Goal: Task Accomplishment & Management: Complete application form

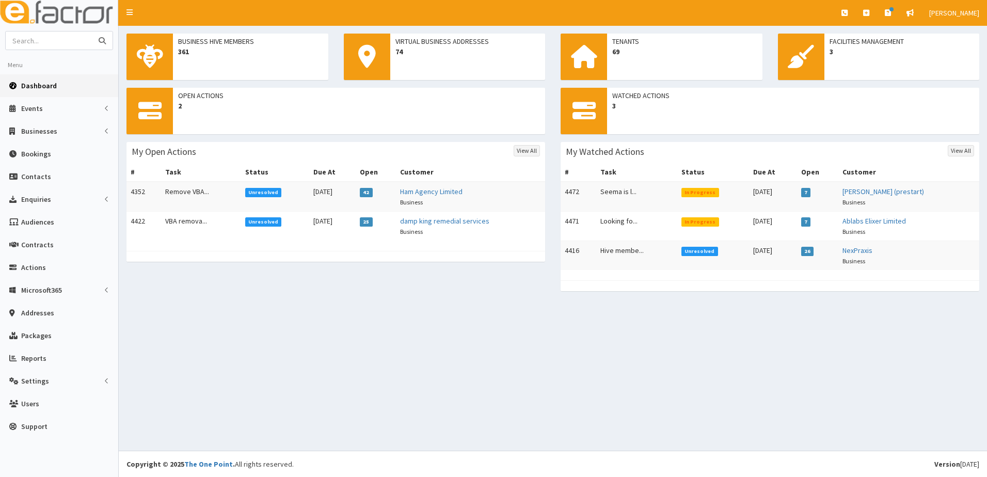
click at [35, 45] on input "text" at bounding box center [49, 40] width 87 height 18
type input "barbara ford"
click at [92, 31] on button "submit" at bounding box center [102, 40] width 21 height 18
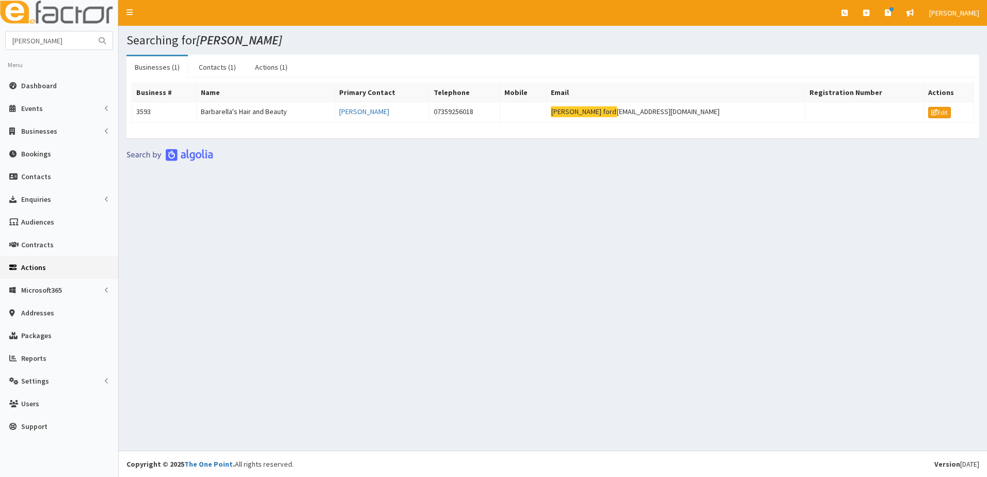
click at [33, 266] on span "Actions" at bounding box center [33, 267] width 25 height 9
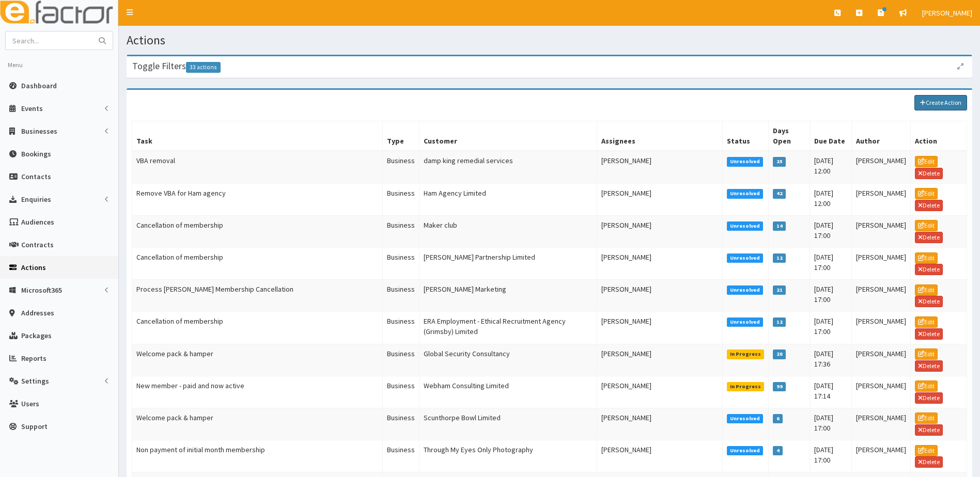
click at [950, 100] on link "Create Action" at bounding box center [940, 102] width 53 height 15
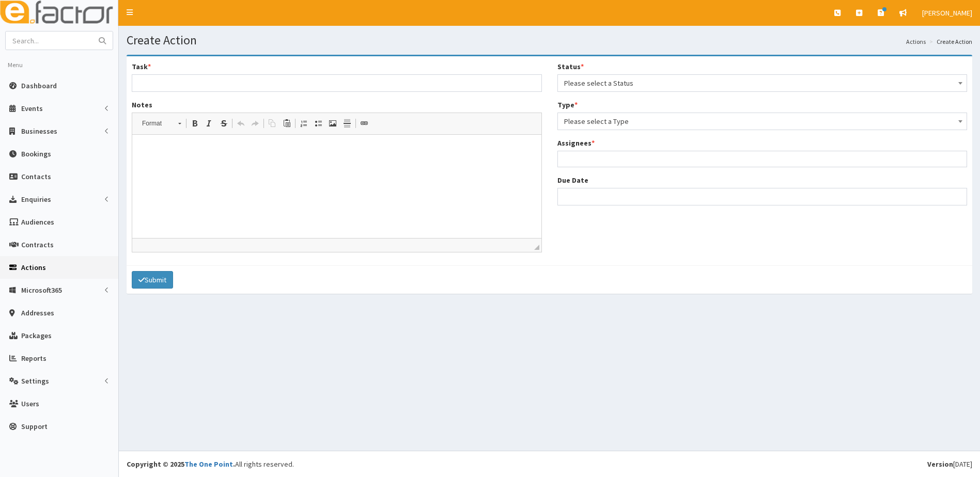
select select
click at [154, 81] on input "Task *" at bounding box center [337, 83] width 410 height 18
type input "Looking at renting an office Barbara Ford"
click at [172, 166] on html at bounding box center [336, 150] width 409 height 31
click at [378, 152] on p "Please can you arrange to show Bar bara arround St Peter's and Welly street" at bounding box center [337, 150] width 388 height 11
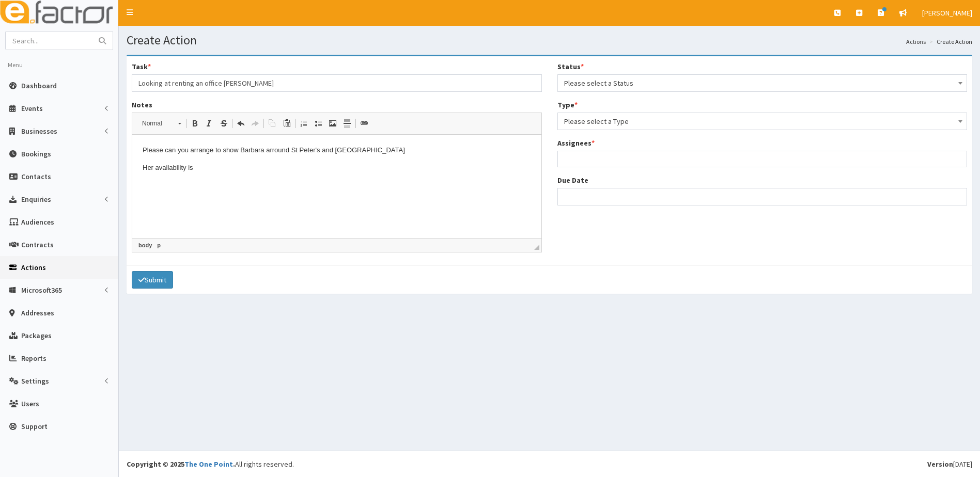
click at [158, 184] on html "Please can you arrange to show Bar bara arround St Peter's and Welly street Her…" at bounding box center [336, 159] width 409 height 49
click at [202, 168] on p "Her availability is" at bounding box center [337, 168] width 388 height 11
drag, startPoint x: 143, startPoint y: 218, endPoint x: 156, endPoint y: 202, distance: 21.6
click at [141, 217] on html "Please can you arrange to show Bar bara arround St Peter's and Welly street Her…" at bounding box center [336, 185] width 409 height 101
click at [146, 218] on html "Please can you arrange to show Bar bara arround St Peter's and Welly street Her…" at bounding box center [336, 177] width 409 height 84
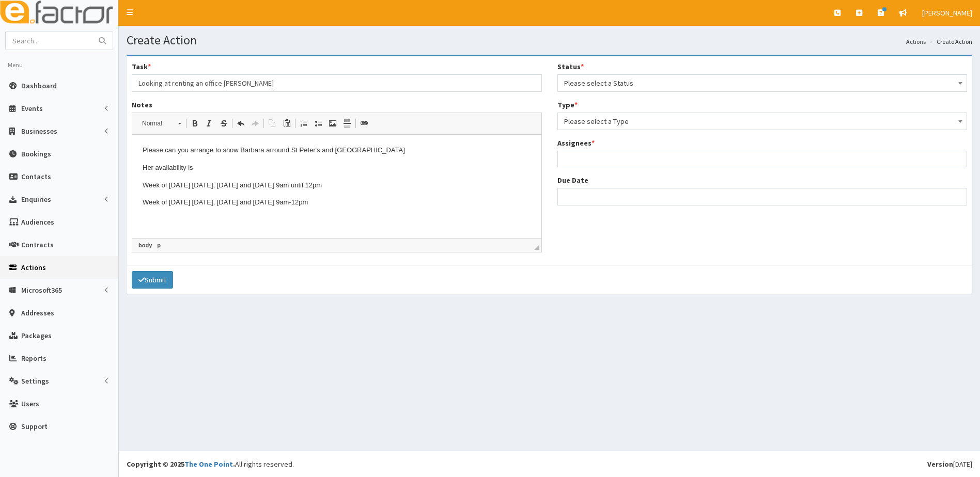
click at [343, 204] on p "Week of 8/9/25 Monday, Tuesday and Friday 9am-12pm" at bounding box center [337, 202] width 388 height 11
click at [246, 220] on p "[EMAIL_ADDRESS][DOMAIN_NAME]" at bounding box center [337, 220] width 388 height 11
click at [617, 120] on span "Please select a Type" at bounding box center [762, 121] width 397 height 14
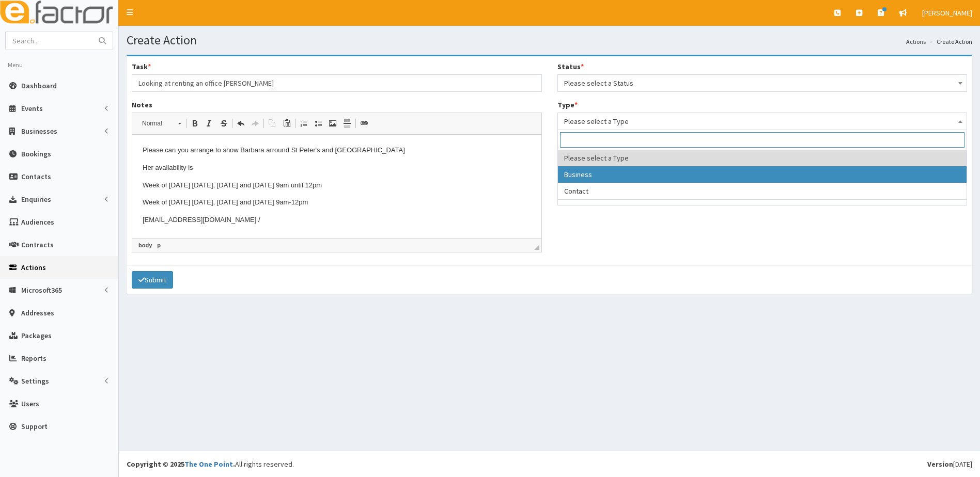
select select "business"
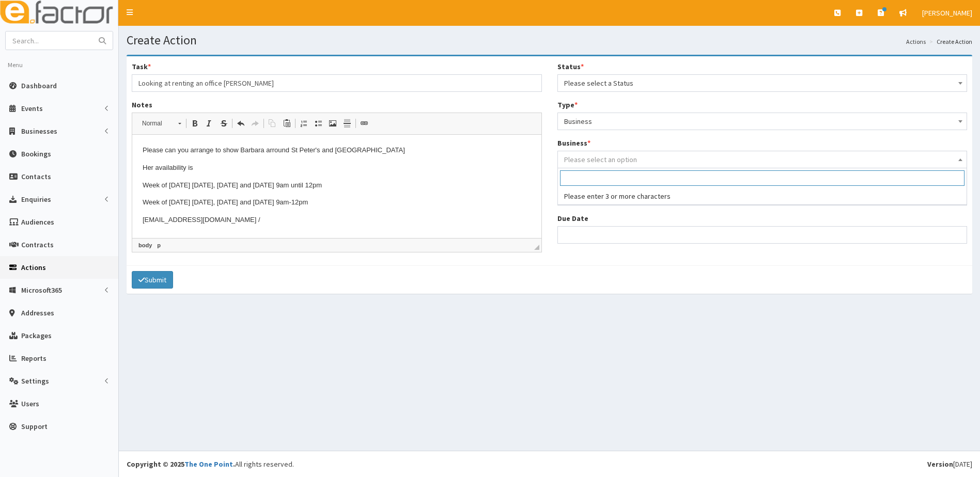
click at [579, 160] on span "Please select an option" at bounding box center [600, 159] width 73 height 9
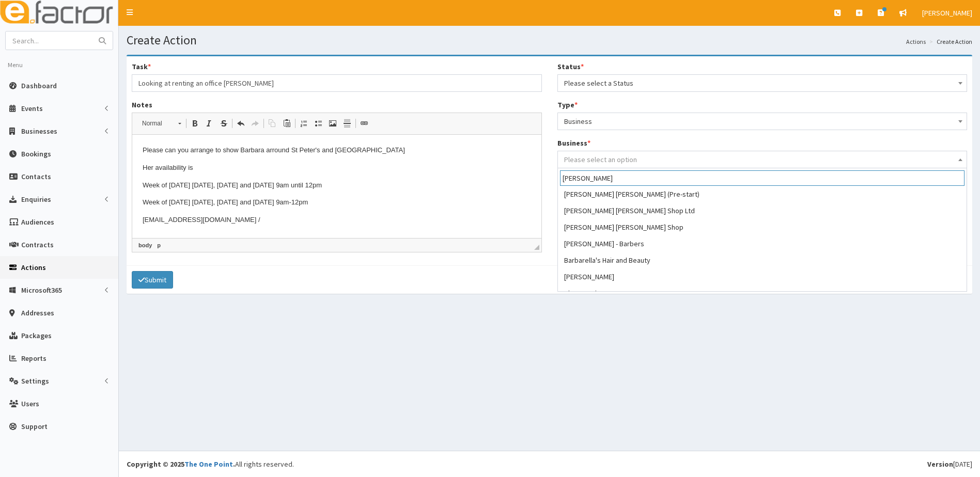
scroll to position [62, 0]
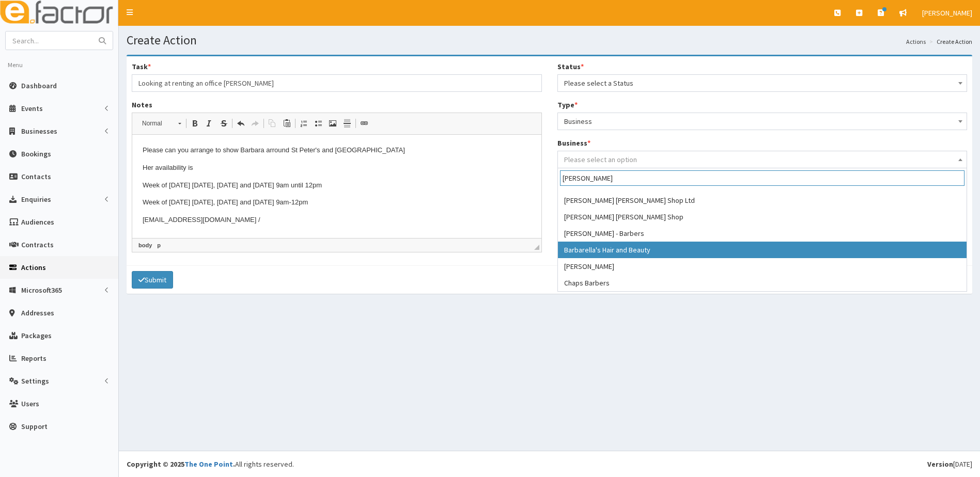
type input "barb"
select select "3593"
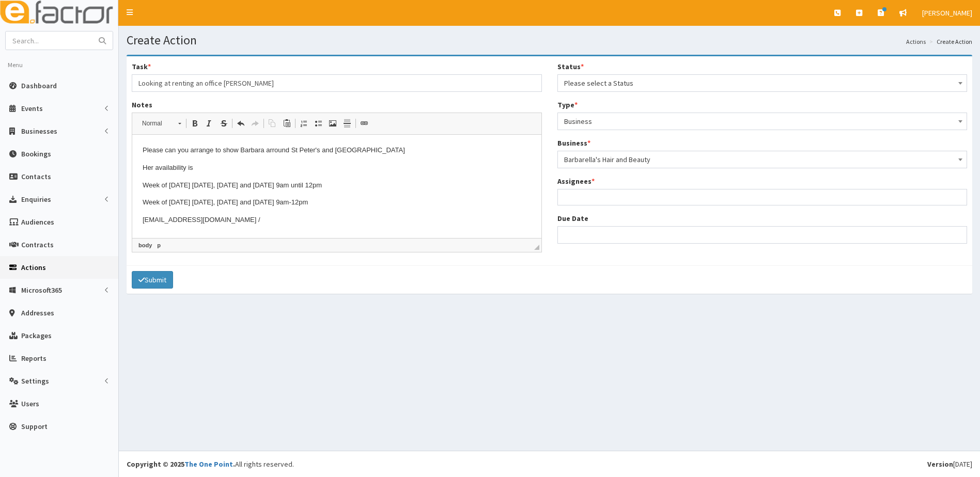
click at [596, 195] on ul at bounding box center [762, 196] width 409 height 13
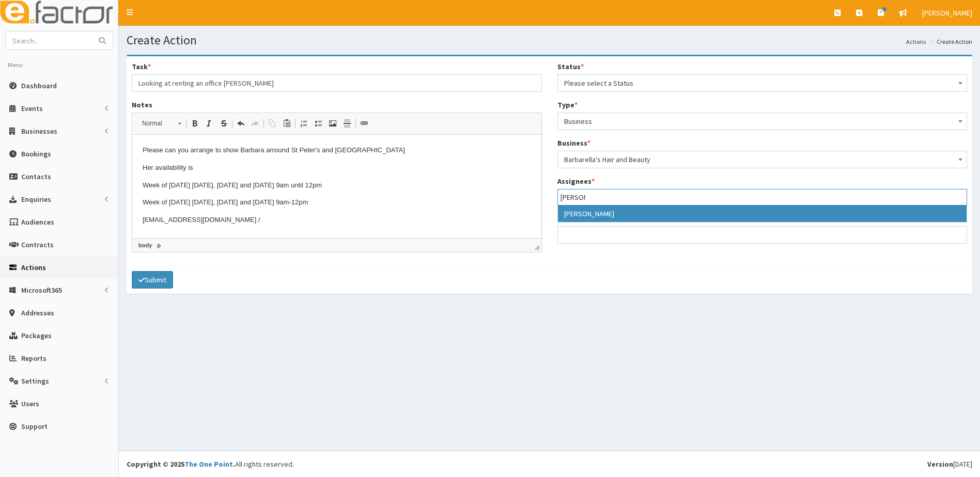
type input "emma"
select select "4"
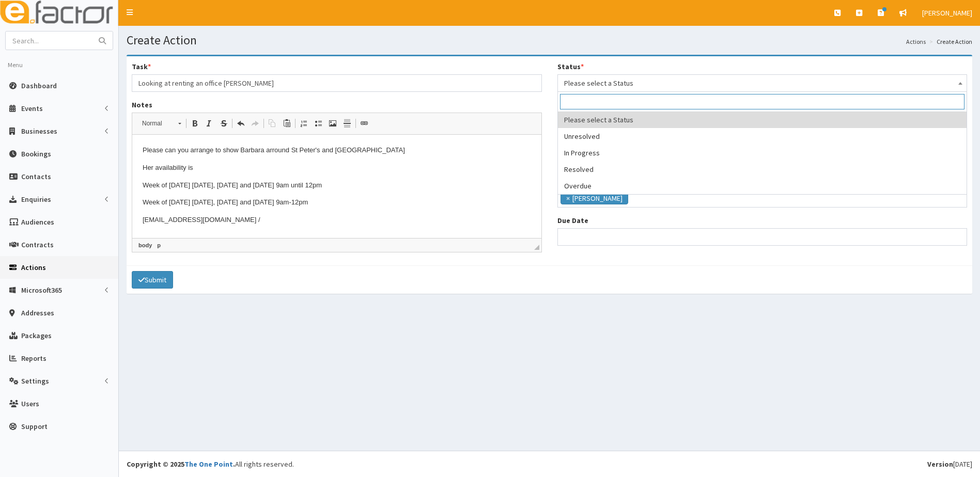
click at [597, 81] on span "Please select a Status" at bounding box center [762, 83] width 397 height 14
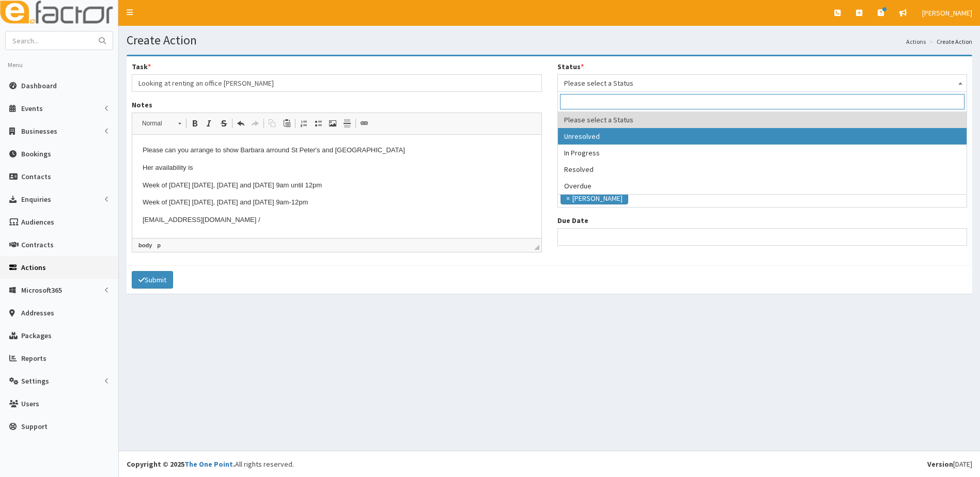
select select "1"
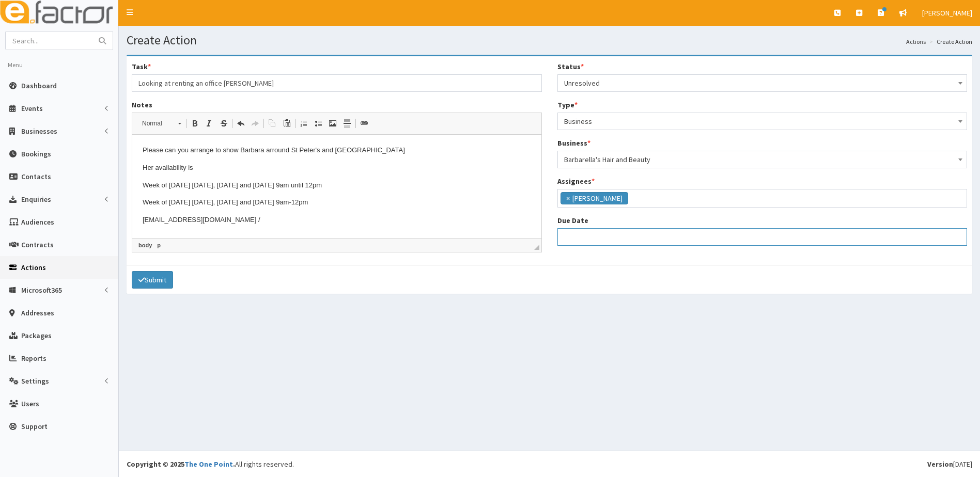
select select "12"
click at [578, 239] on input "Due Date" at bounding box center [762, 237] width 410 height 18
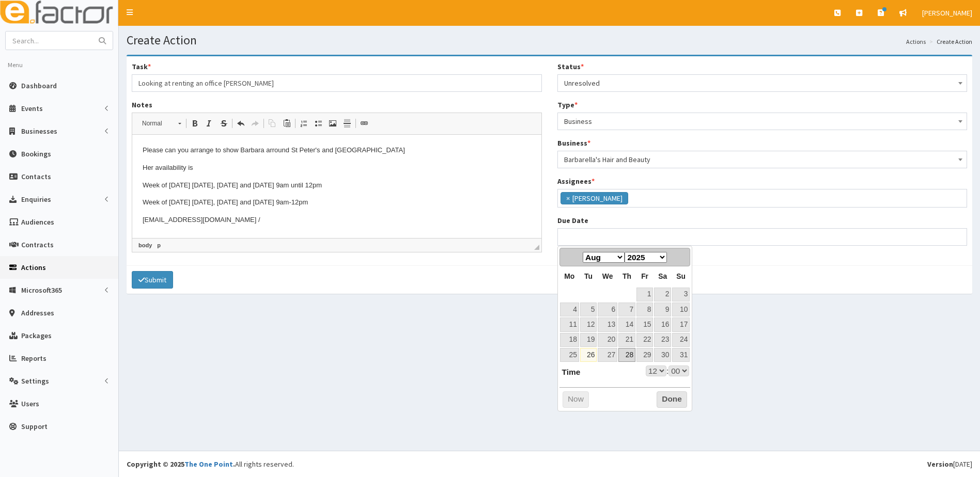
click at [630, 354] on link "28" at bounding box center [626, 355] width 17 height 14
type input "28-08-2025 12:00"
select select "12"
click at [657, 371] on select "00 01 02 03 04 05 06 07 08 09 10 11 12 13 14 15 16 17 18 19 20 21 22 23" at bounding box center [655, 371] width 21 height 11
type input "[DATE] 17:00"
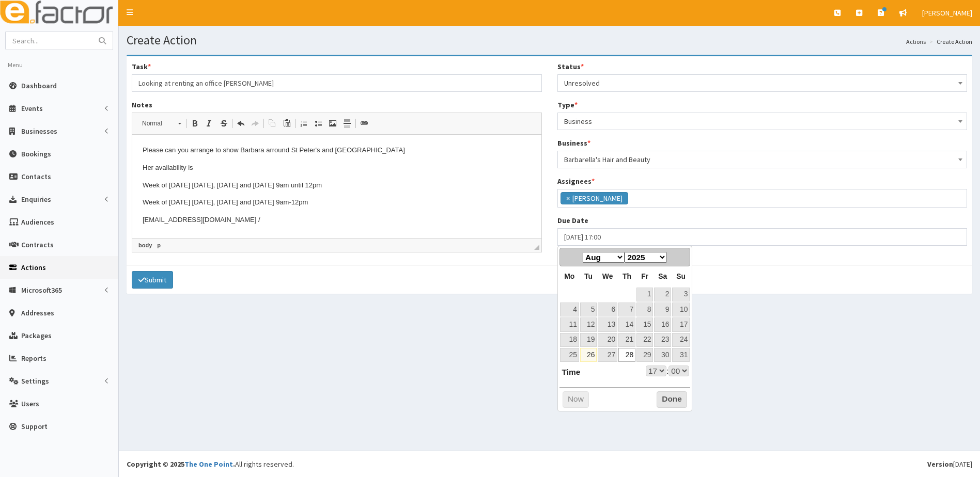
select select "17"
click at [672, 399] on button "Done" at bounding box center [671, 399] width 30 height 17
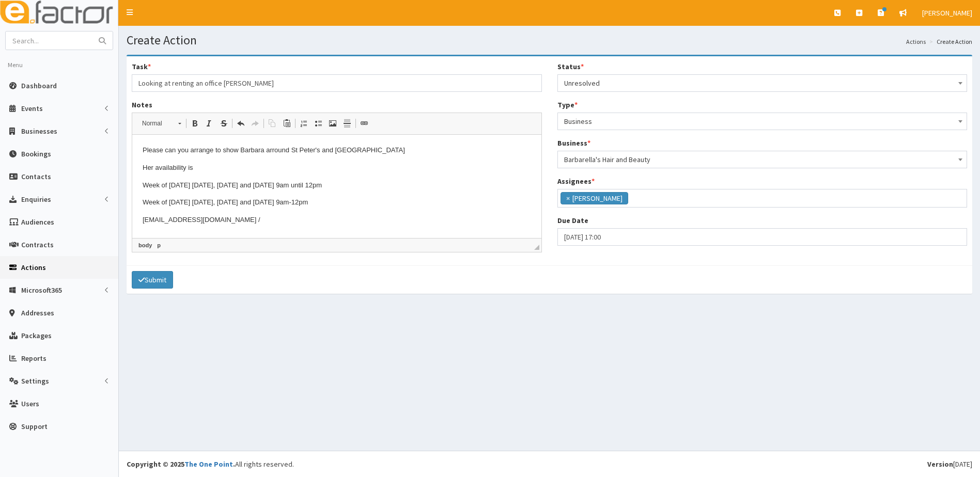
click at [254, 221] on p "barbaraford1988@gmail.com /" at bounding box center [337, 220] width 388 height 11
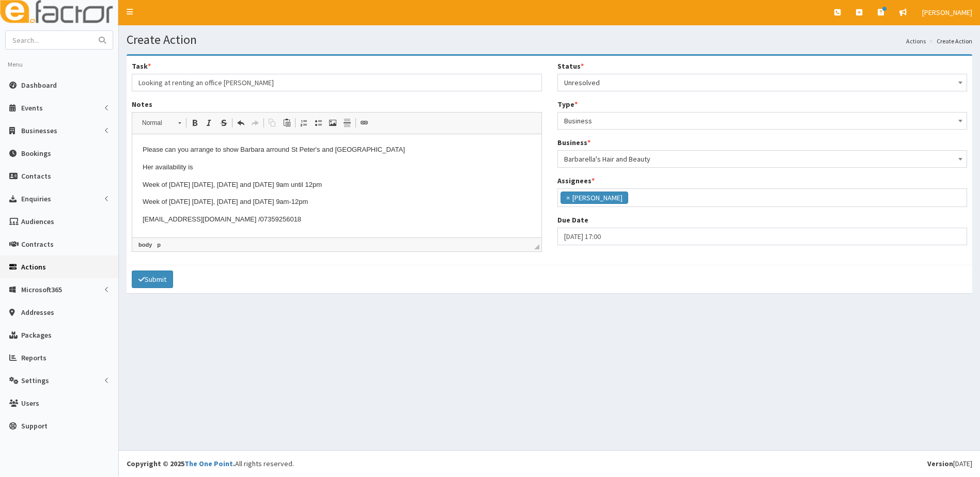
drag, startPoint x: 219, startPoint y: 84, endPoint x: 227, endPoint y: 81, distance: 8.2
click at [220, 84] on input "Looking at renting an office Barbara Ford" at bounding box center [337, 83] width 410 height 18
type input "Looking at renting a small office - [PERSON_NAME]"
click at [163, 283] on button "Submit" at bounding box center [152, 280] width 41 height 18
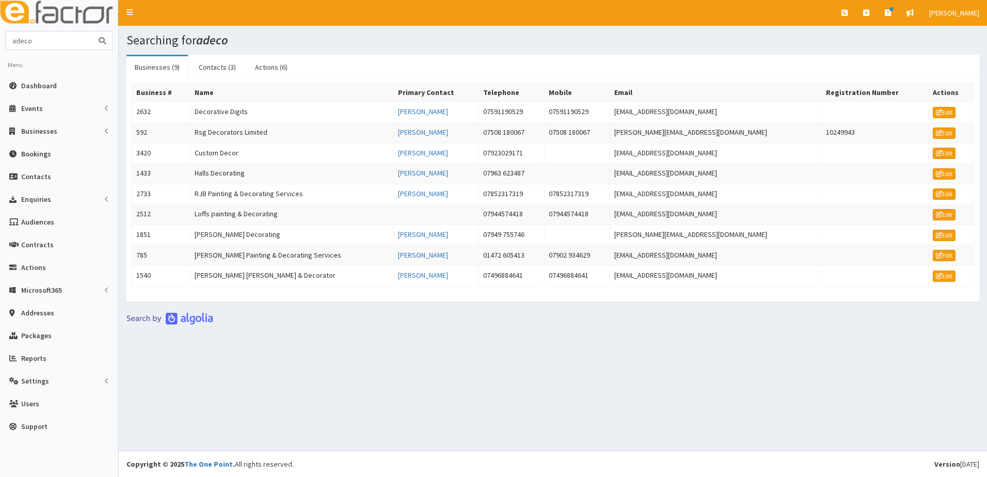
click at [46, 41] on input "adeco" at bounding box center [49, 40] width 87 height 18
type input "a"
type input "barbarella"
click at [92, 31] on button "submit" at bounding box center [102, 40] width 21 height 18
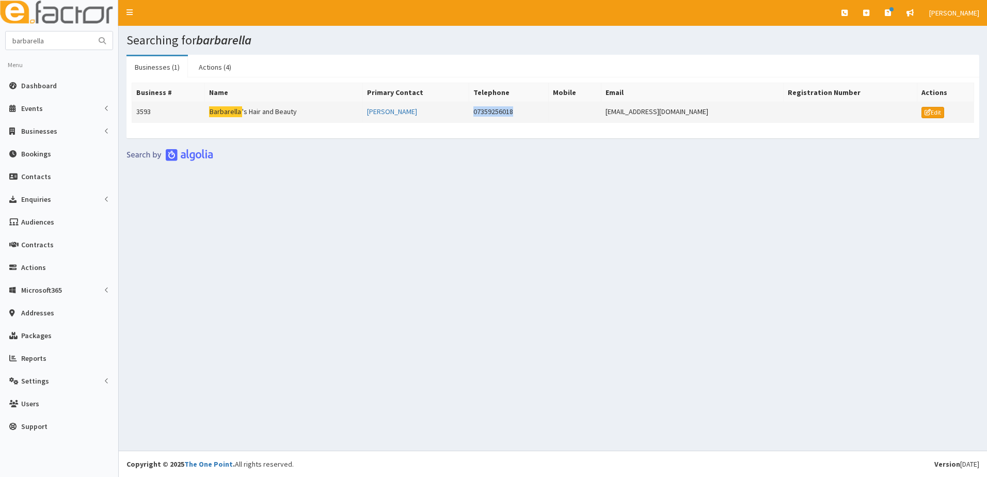
drag, startPoint x: 531, startPoint y: 110, endPoint x: 472, endPoint y: 110, distance: 58.4
click at [472, 110] on tr "3593 Barbarella 's Hair and Beauty [PERSON_NAME] 07359256018 [EMAIL_ADDRESS][DO…" at bounding box center [553, 112] width 842 height 21
drag, startPoint x: 472, startPoint y: 110, endPoint x: 497, endPoint y: 111, distance: 24.3
copy tr "07359256018"
click at [145, 111] on td "3593" at bounding box center [168, 112] width 73 height 21
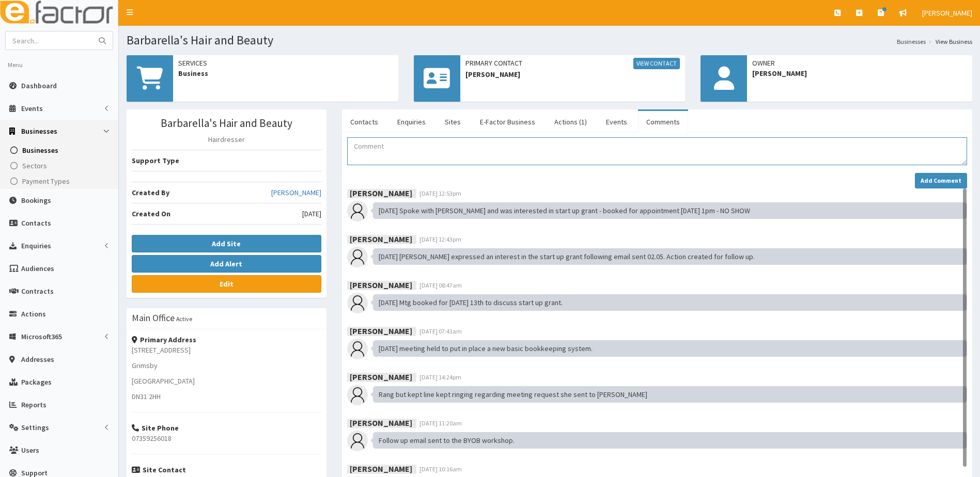
click at [451, 149] on textarea "Comment" at bounding box center [657, 151] width 620 height 28
type textarea "[PERSON_NAME] has enquired about an office. Prices sent for a small office."
click at [932, 181] on strong "Add Comment" at bounding box center [940, 181] width 41 height 8
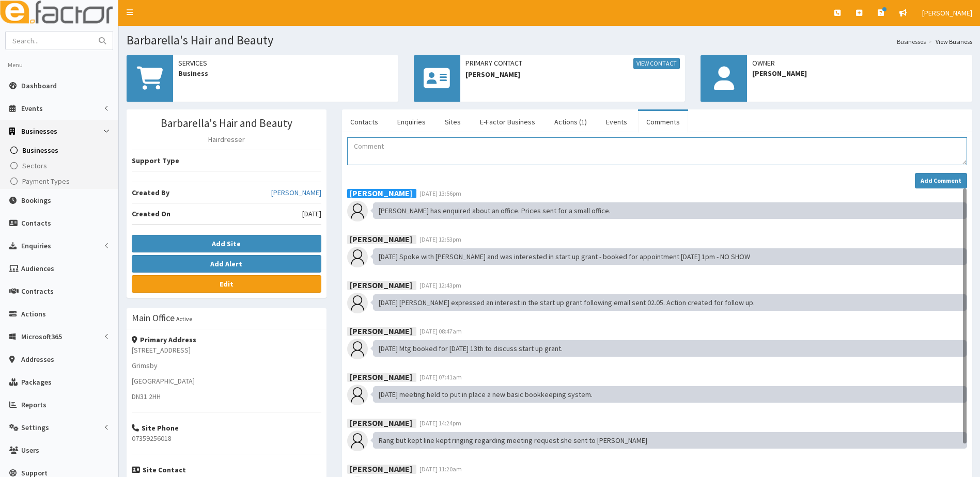
click at [408, 148] on textarea "Comment" at bounding box center [657, 151] width 620 height 28
type textarea "A"
